Goal: Find specific fact: Find specific fact

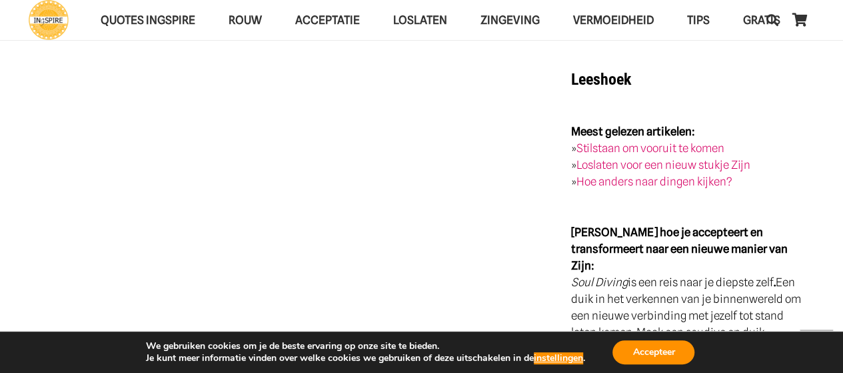
scroll to position [1797, 0]
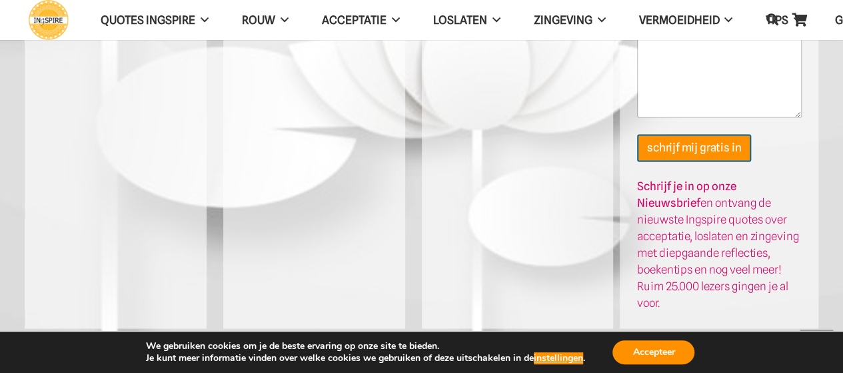
scroll to position [1090, 0]
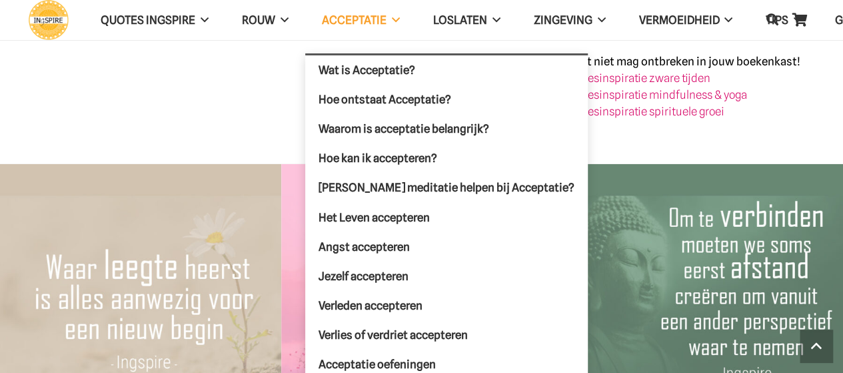
scroll to position [1797, 0]
